Goal: Check status: Check status

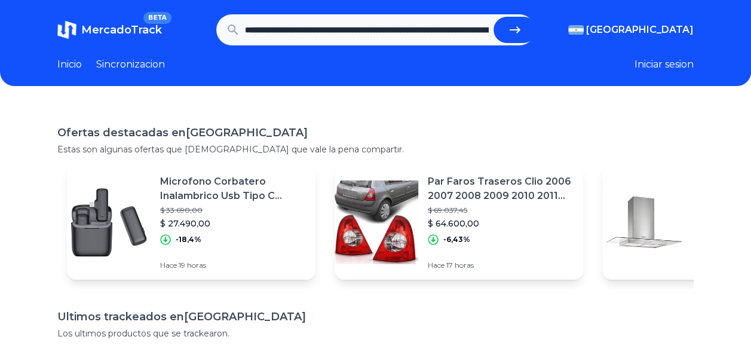
click at [512, 24] on icon "submit" at bounding box center [515, 30] width 14 height 14
type input "**********"
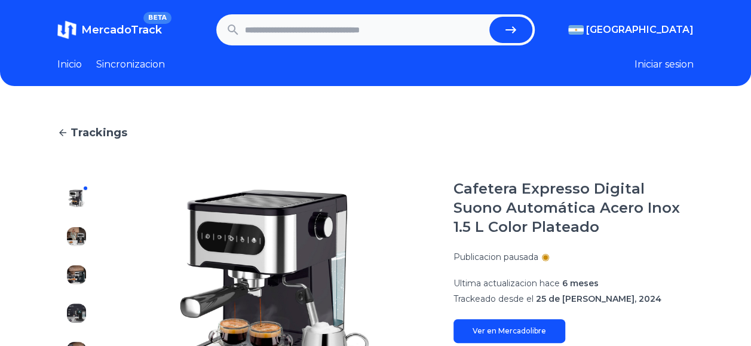
drag, startPoint x: 0, startPoint y: 0, endPoint x: 352, endPoint y: 147, distance: 381.9
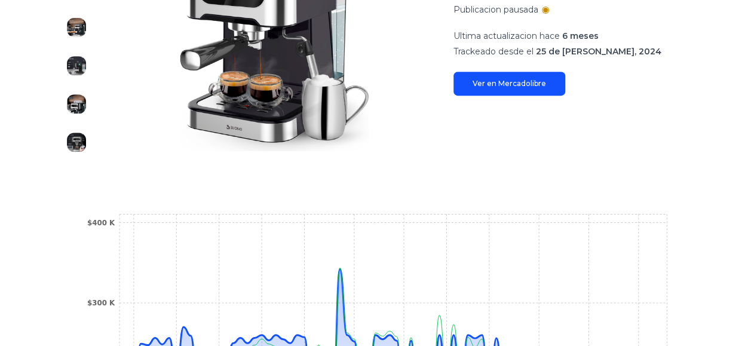
scroll to position [418, 0]
